Goal: Information Seeking & Learning: Check status

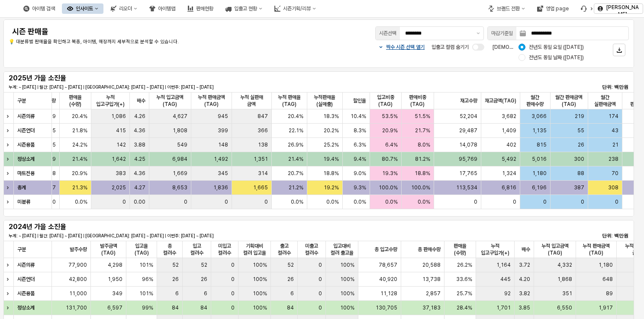
click at [380, 188] on span "100.0%" at bounding box center [388, 187] width 19 height 7
click at [354, 77] on div "2025년 가을 소진율 누계: ~ [DATE] | 월간: [DATE] ~ [DATE] | 지난주: [DATE] ~ [DATE] | 이번주: […" at bounding box center [319, 81] width 620 height 17
click at [551, 8] on div "영업 page" at bounding box center [557, 9] width 23 height 6
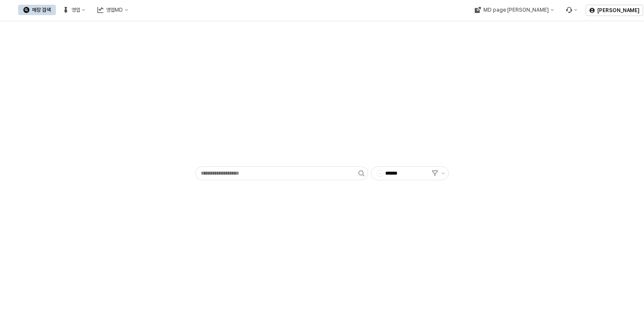
type input "******"
click at [80, 9] on div "영업" at bounding box center [75, 10] width 9 height 6
click at [158, 27] on div "목표매출 달성현황" at bounding box center [171, 25] width 46 height 7
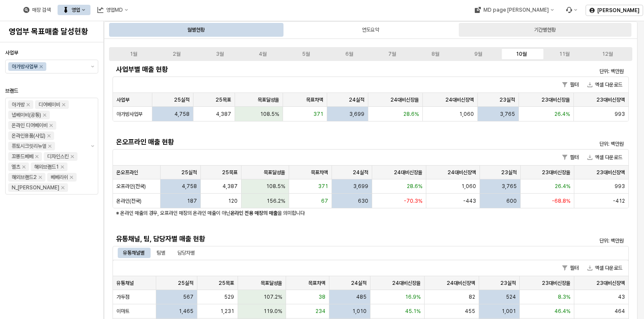
click at [518, 29] on div "기간별현황" at bounding box center [545, 30] width 173 height 14
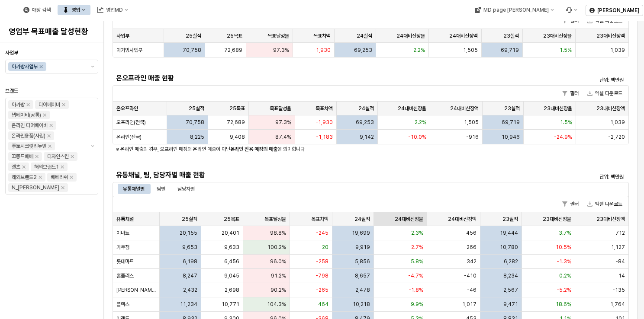
scroll to position [130, 0]
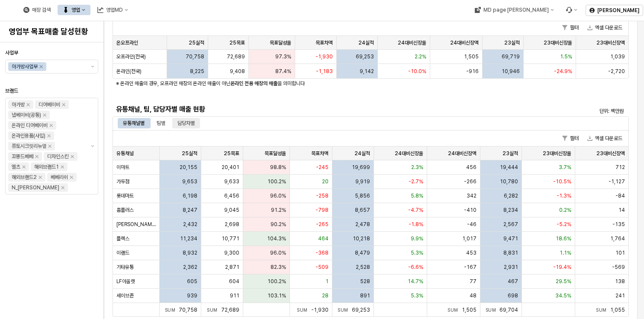
click at [193, 123] on div "담당자별" at bounding box center [185, 123] width 17 height 10
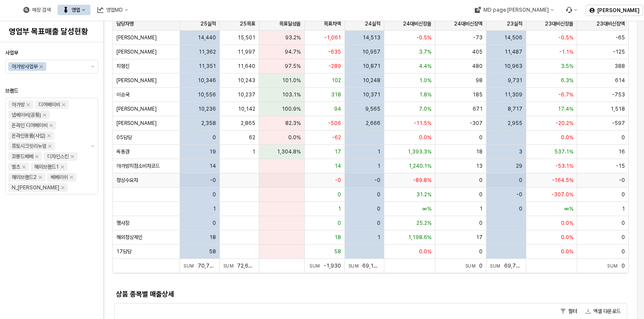
scroll to position [216, 0]
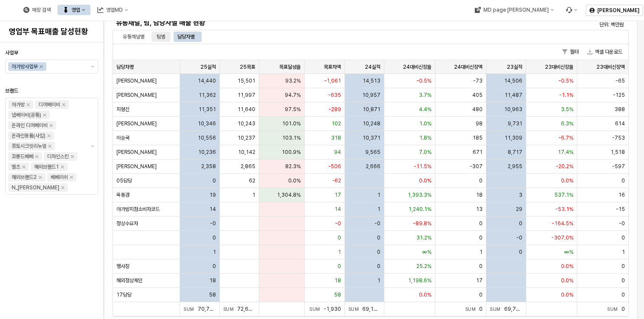
click at [167, 38] on div "팀별" at bounding box center [160, 37] width 19 height 10
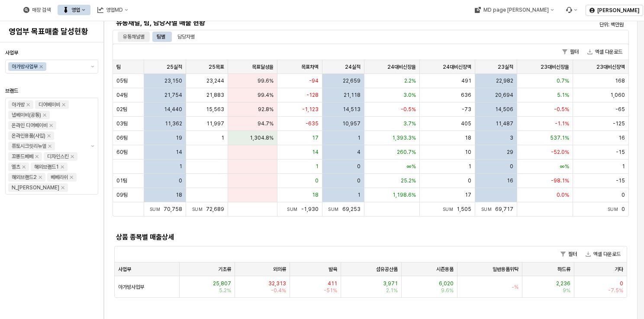
click at [131, 39] on div "유통채널별" at bounding box center [134, 37] width 22 height 10
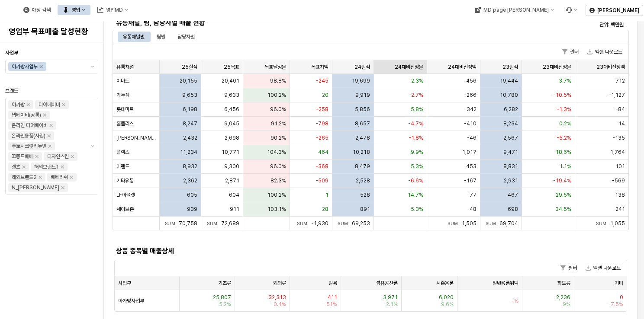
click at [411, 63] on div "24대비신장율 24대비신장율" at bounding box center [400, 67] width 53 height 14
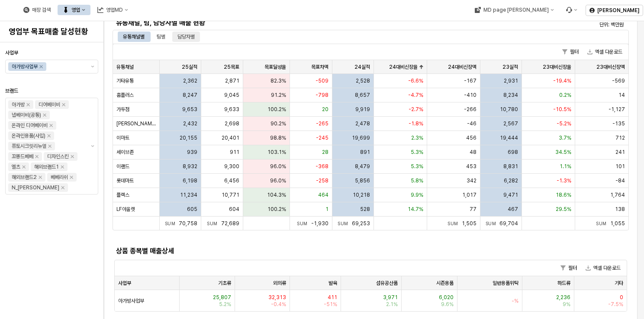
click at [182, 36] on div "담당자별" at bounding box center [185, 37] width 17 height 10
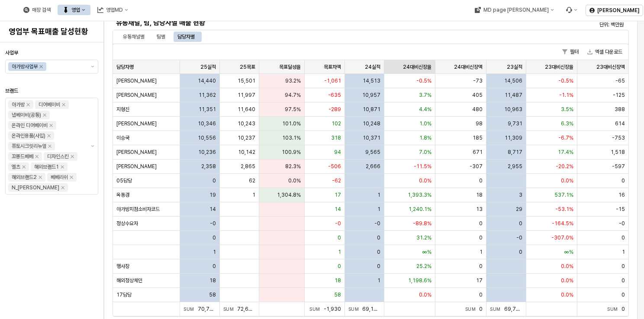
click at [405, 69] on div "24대비신장율 24대비신장율" at bounding box center [409, 67] width 51 height 14
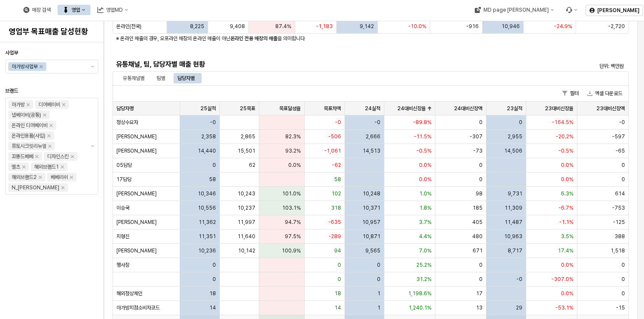
scroll to position [173, 0]
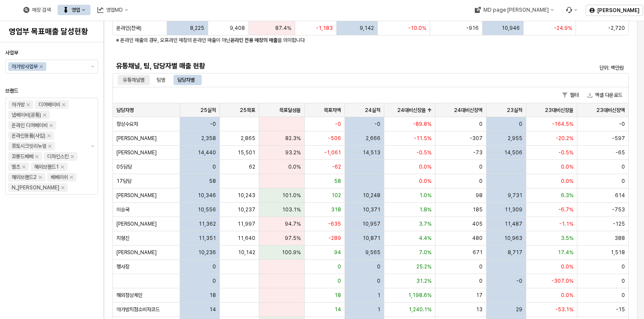
click at [133, 75] on div "유통채널별" at bounding box center [134, 80] width 22 height 10
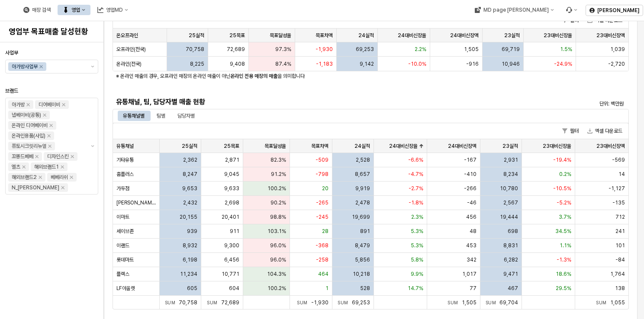
scroll to position [87, 0]
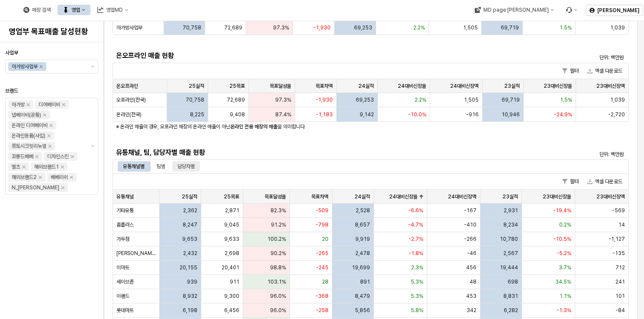
click at [191, 163] on div "담당자별" at bounding box center [185, 166] width 17 height 10
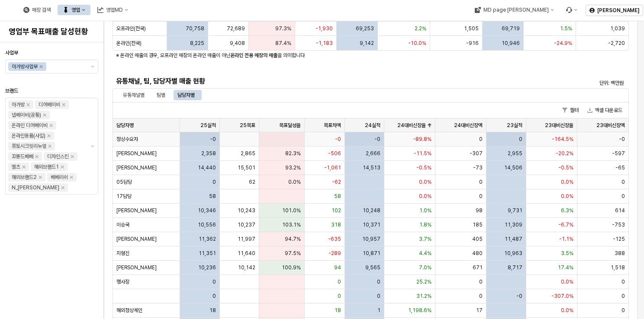
scroll to position [173, 0]
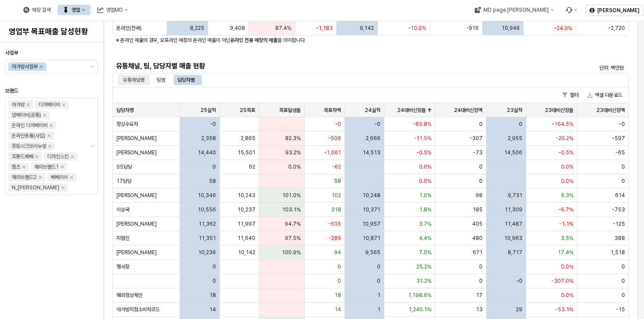
click at [133, 82] on div "유통채널별" at bounding box center [134, 80] width 22 height 10
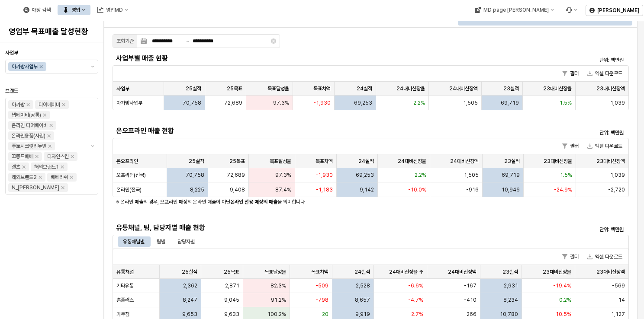
scroll to position [0, 0]
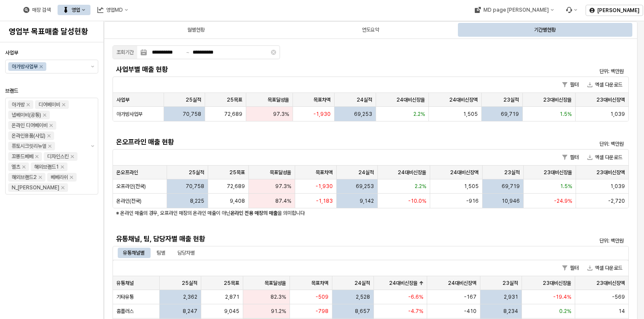
click at [341, 143] on h5 "온오프라인 매출 현황" at bounding box center [306, 142] width 380 height 9
